Goal: Find specific page/section: Find specific page/section

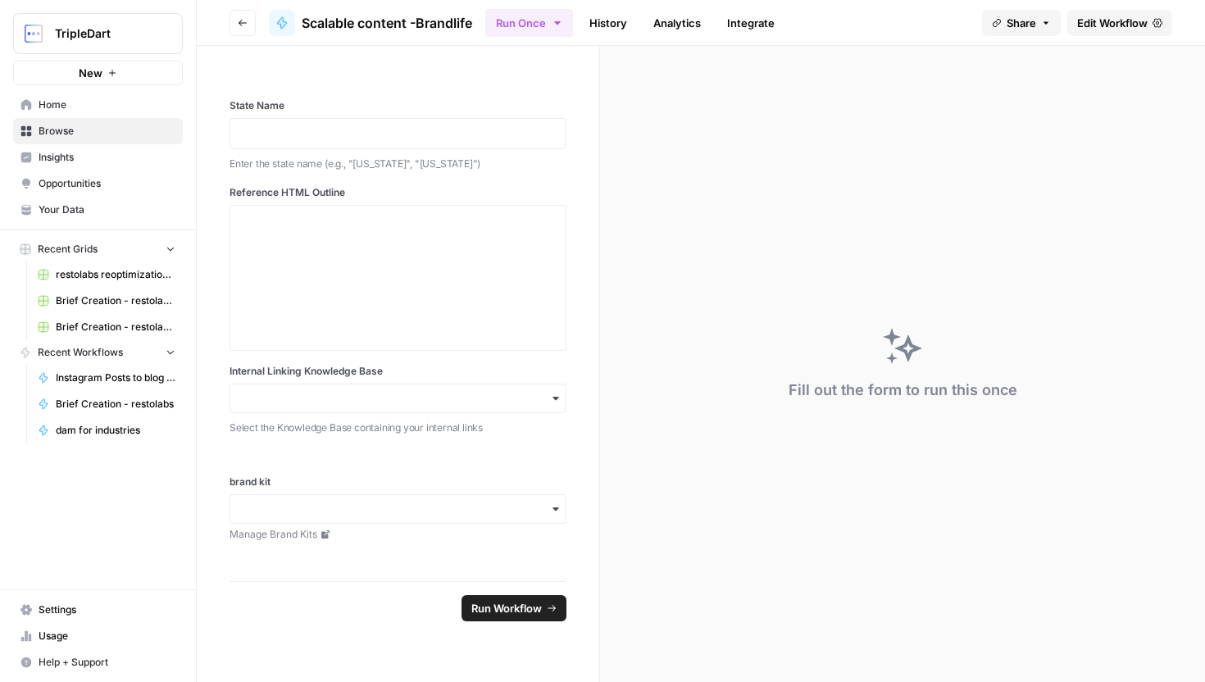
click at [79, 207] on span "Your Data" at bounding box center [107, 209] width 137 height 15
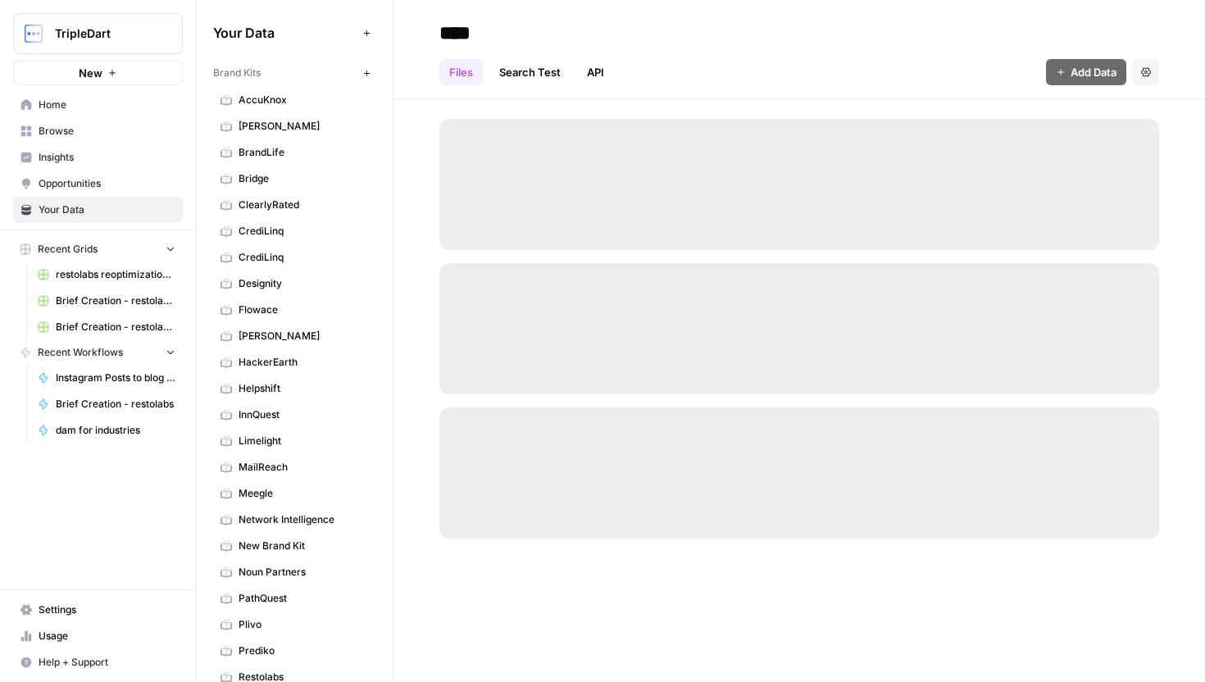
scroll to position [777, 0]
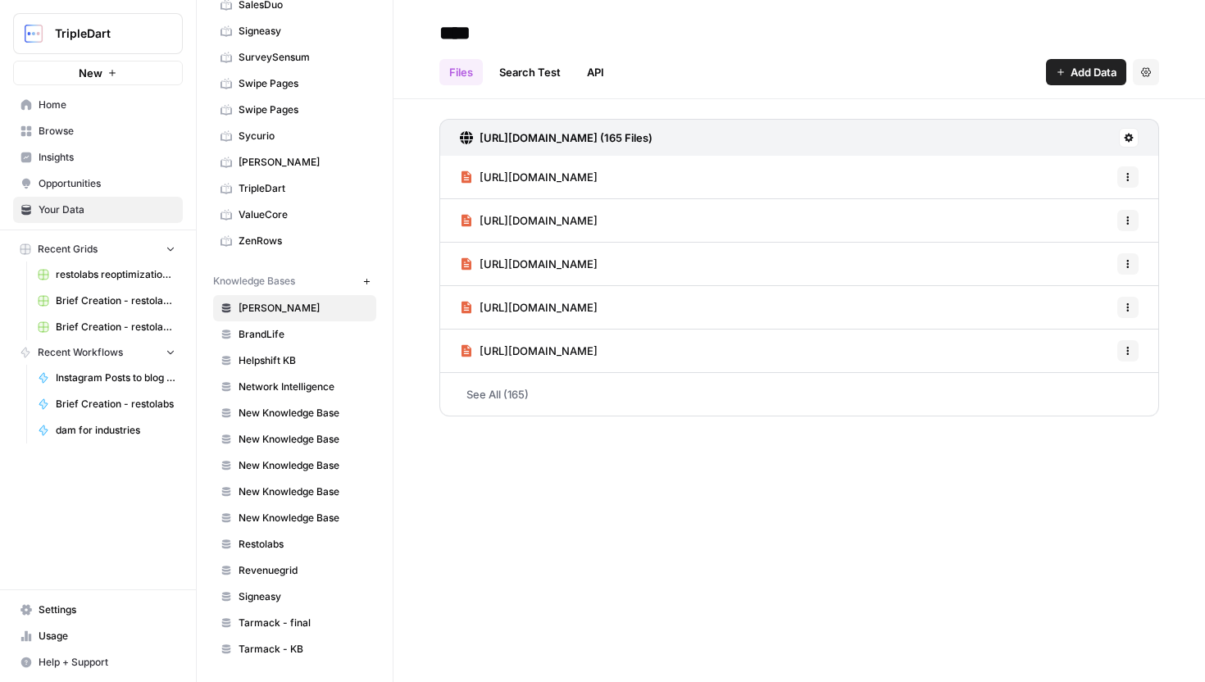
click at [284, 542] on span "Restolabs" at bounding box center [303, 544] width 130 height 15
click at [616, 406] on link "See All (492)" at bounding box center [799, 394] width 720 height 43
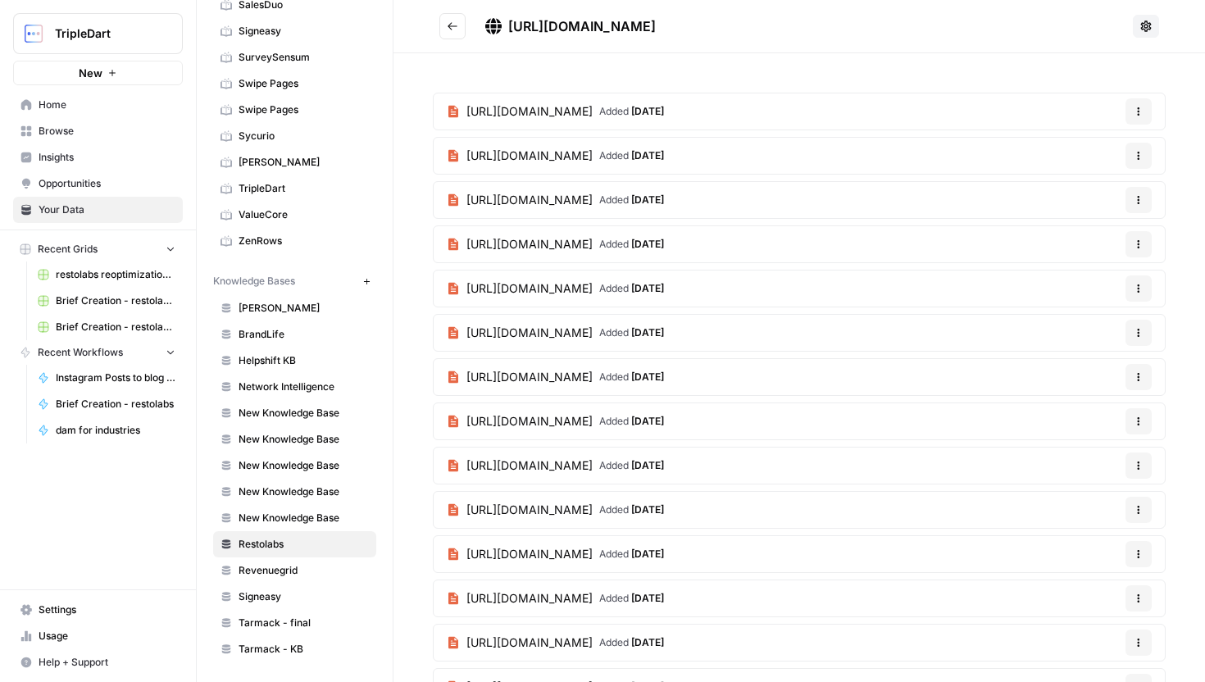
click at [1132, 110] on button "Options" at bounding box center [1138, 111] width 26 height 26
click at [1148, 20] on icon at bounding box center [1145, 26] width 13 height 13
click at [440, 23] on button "Go back" at bounding box center [452, 26] width 26 height 26
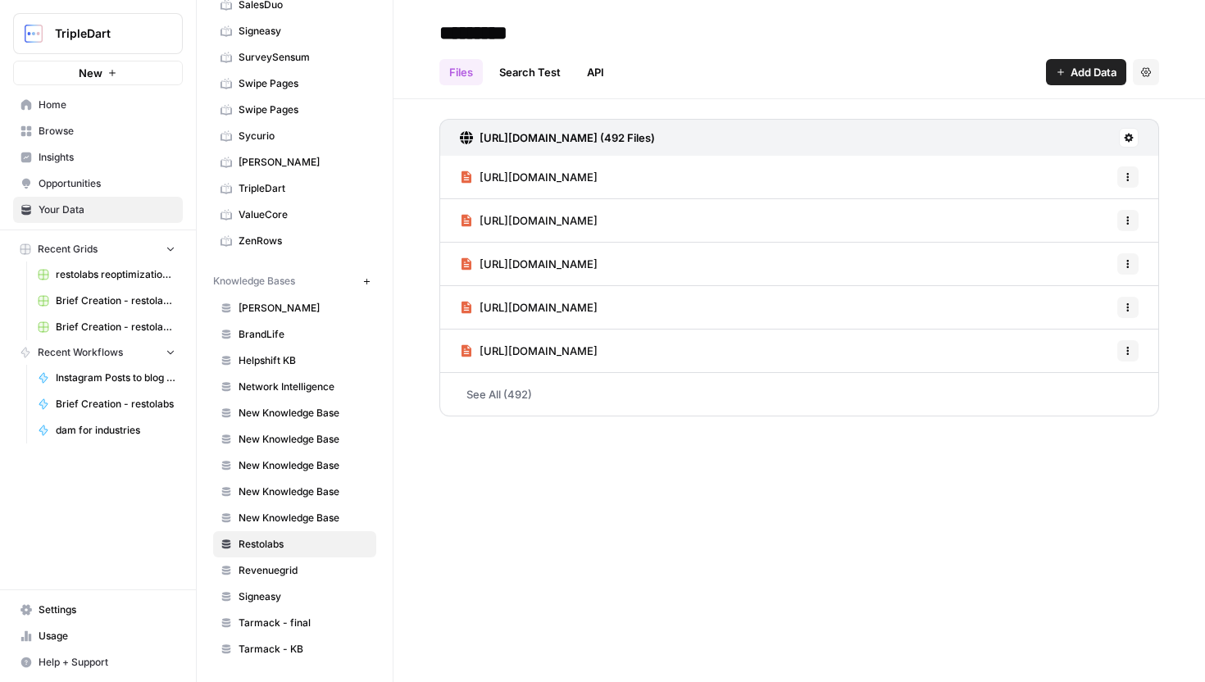
click at [1124, 136] on icon at bounding box center [1129, 138] width 10 height 10
click at [1095, 129] on div "[URL][DOMAIN_NAME] (492 Files)" at bounding box center [799, 137] width 720 height 37
click at [1131, 135] on icon at bounding box center [1128, 138] width 9 height 9
click at [1131, 136] on icon at bounding box center [1129, 138] width 10 height 10
click at [526, 387] on link "See All (492)" at bounding box center [799, 394] width 720 height 43
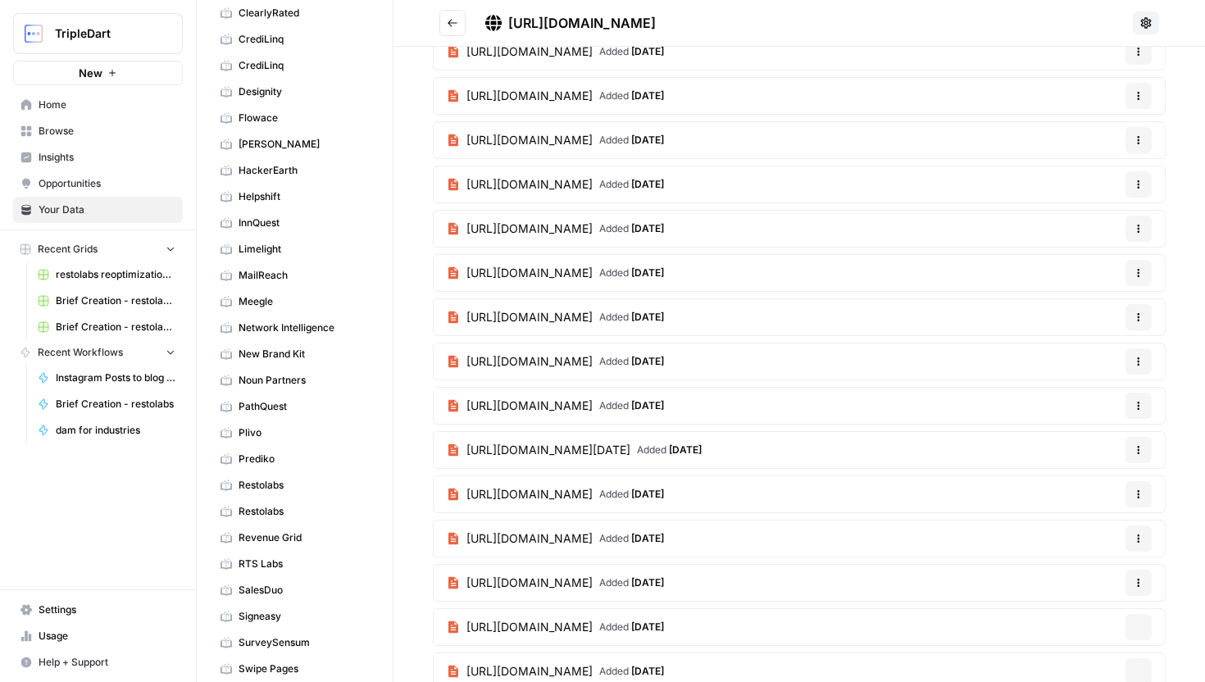
scroll to position [2749, 0]
